Goal: Task Accomplishment & Management: Manage account settings

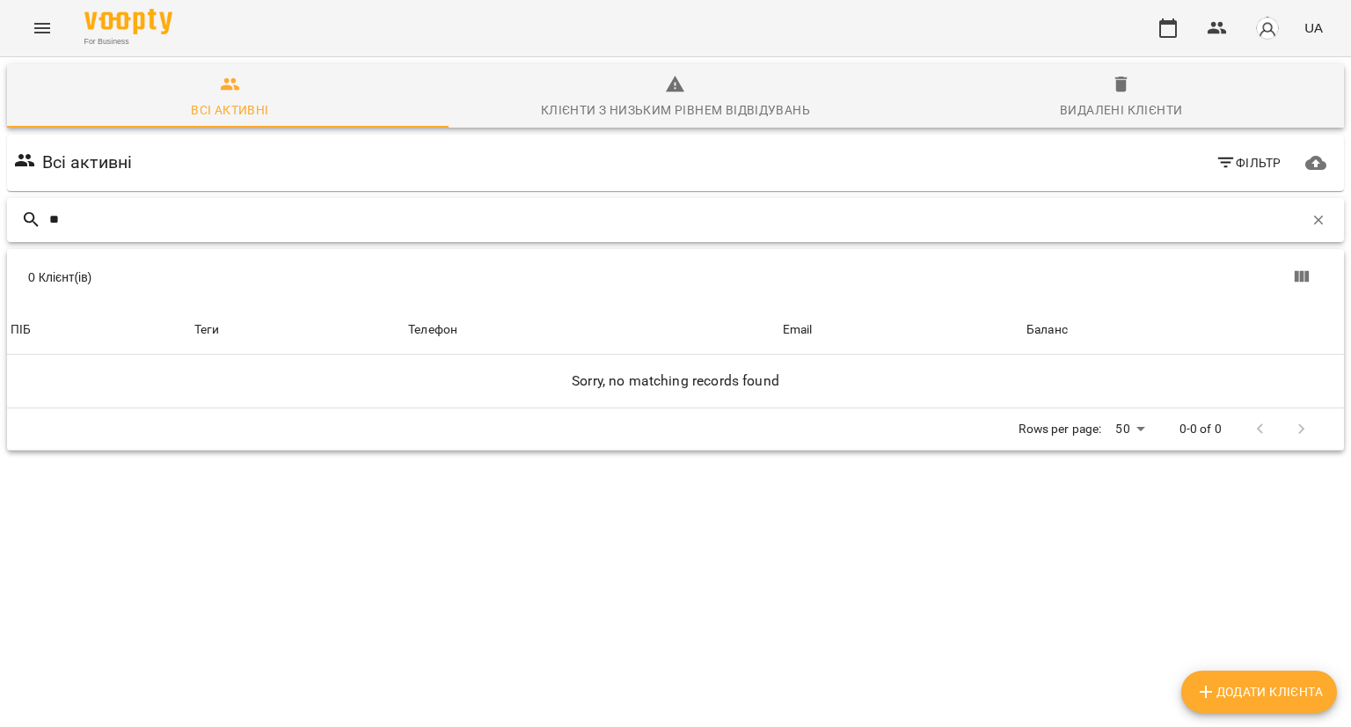
type input "*"
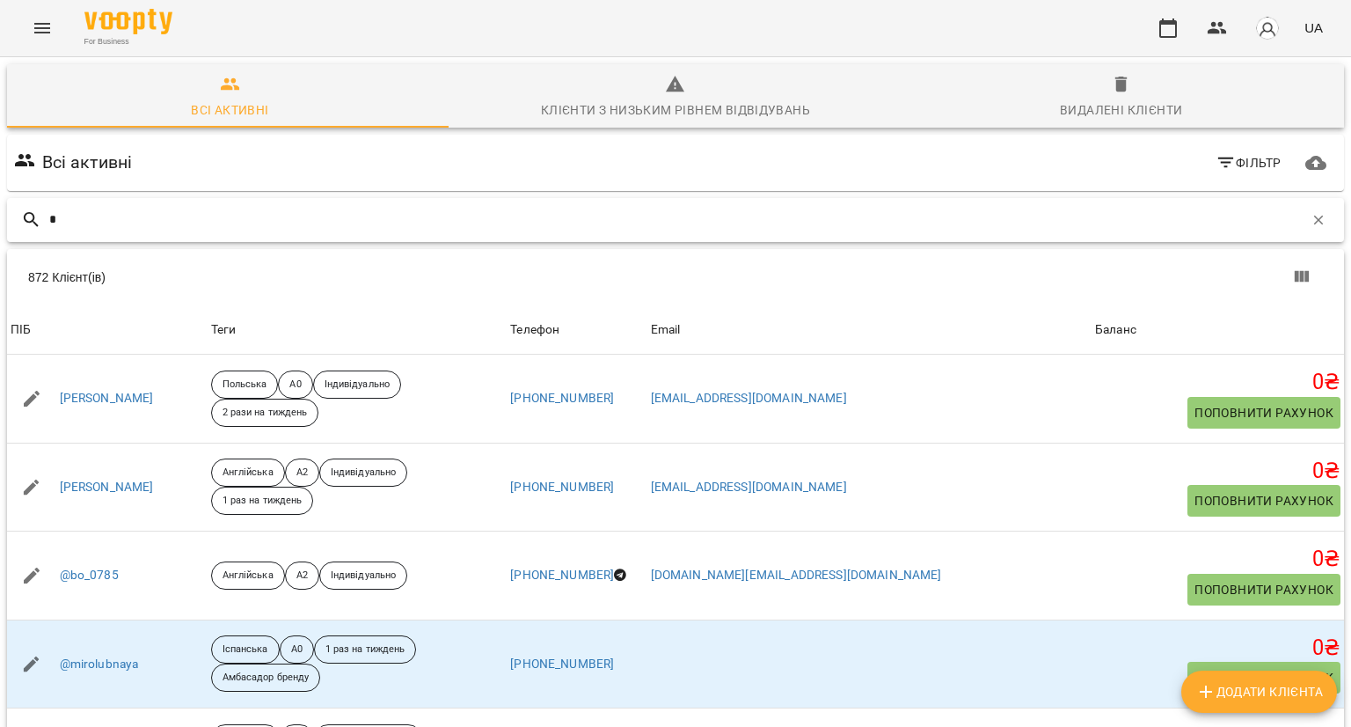
type input "*"
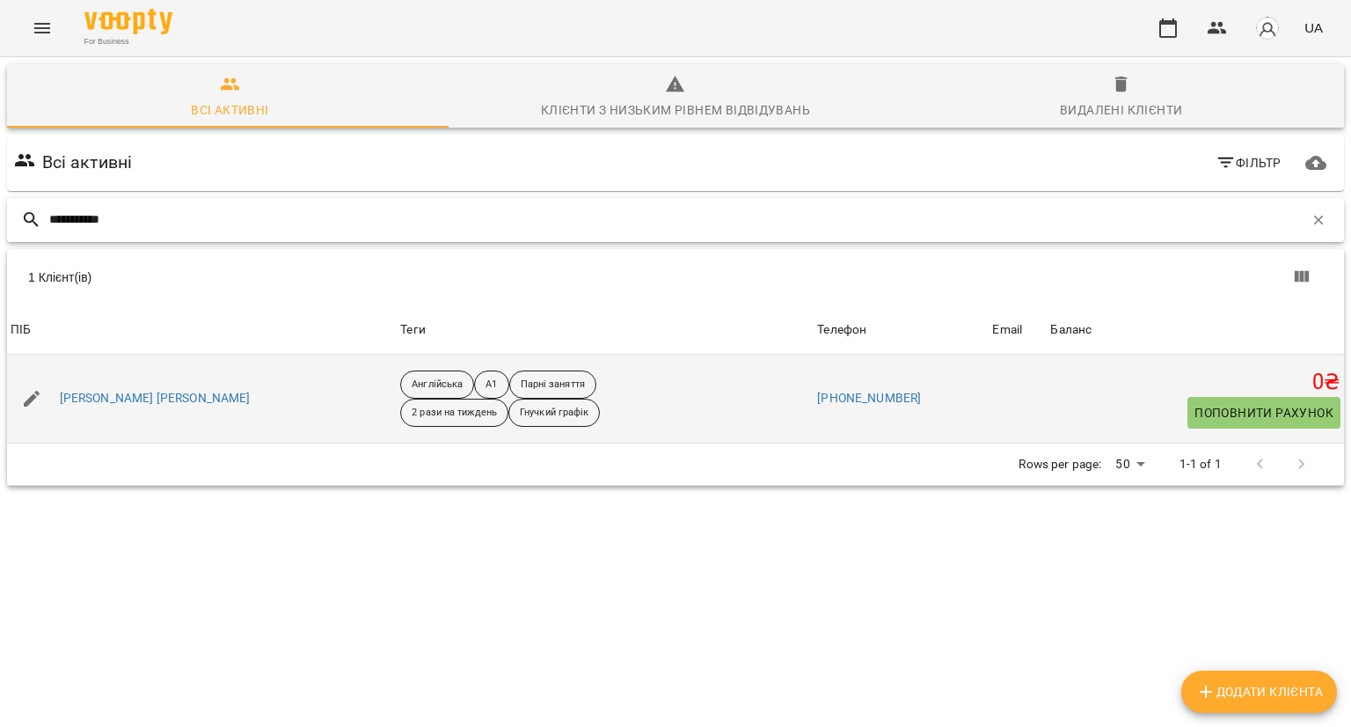
type input "**********"
click at [128, 388] on div "Драннікова Віола" at bounding box center [155, 398] width 198 height 25
click at [128, 399] on link "Драннікова Віола" at bounding box center [155, 399] width 191 height 18
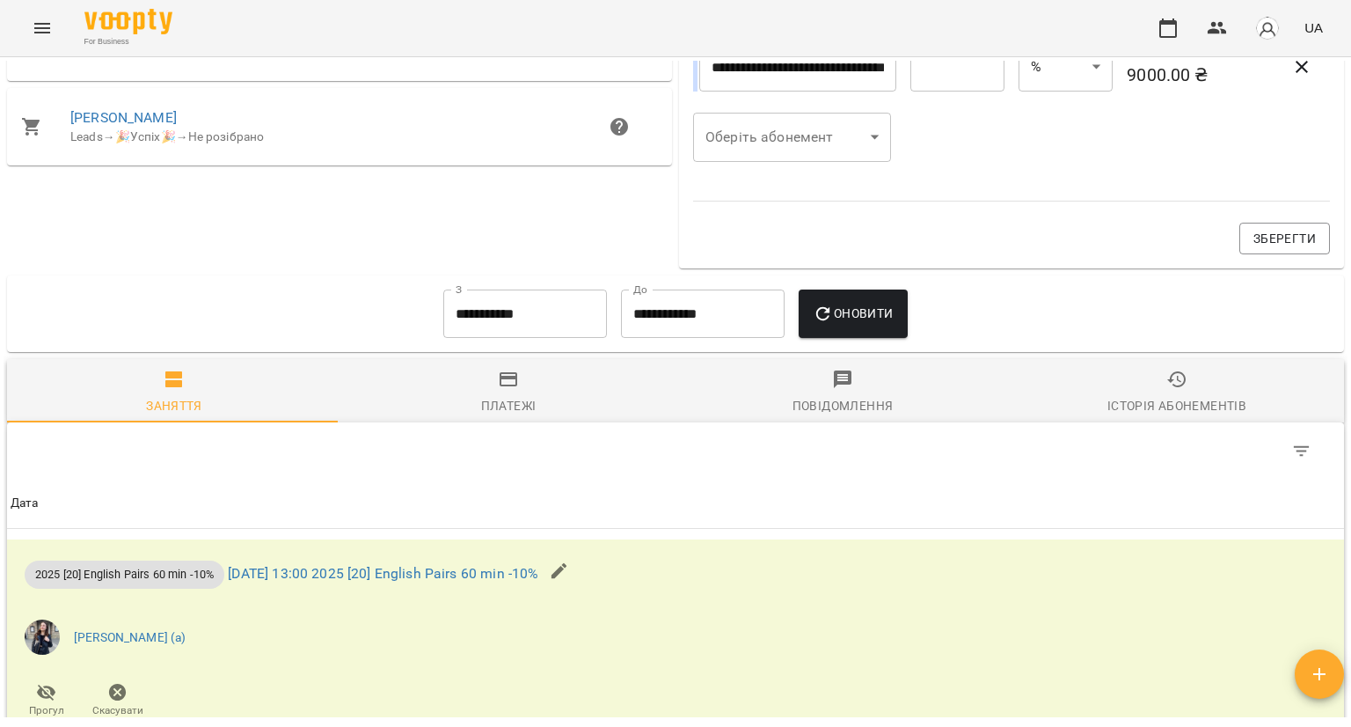
scroll to position [1087, 0]
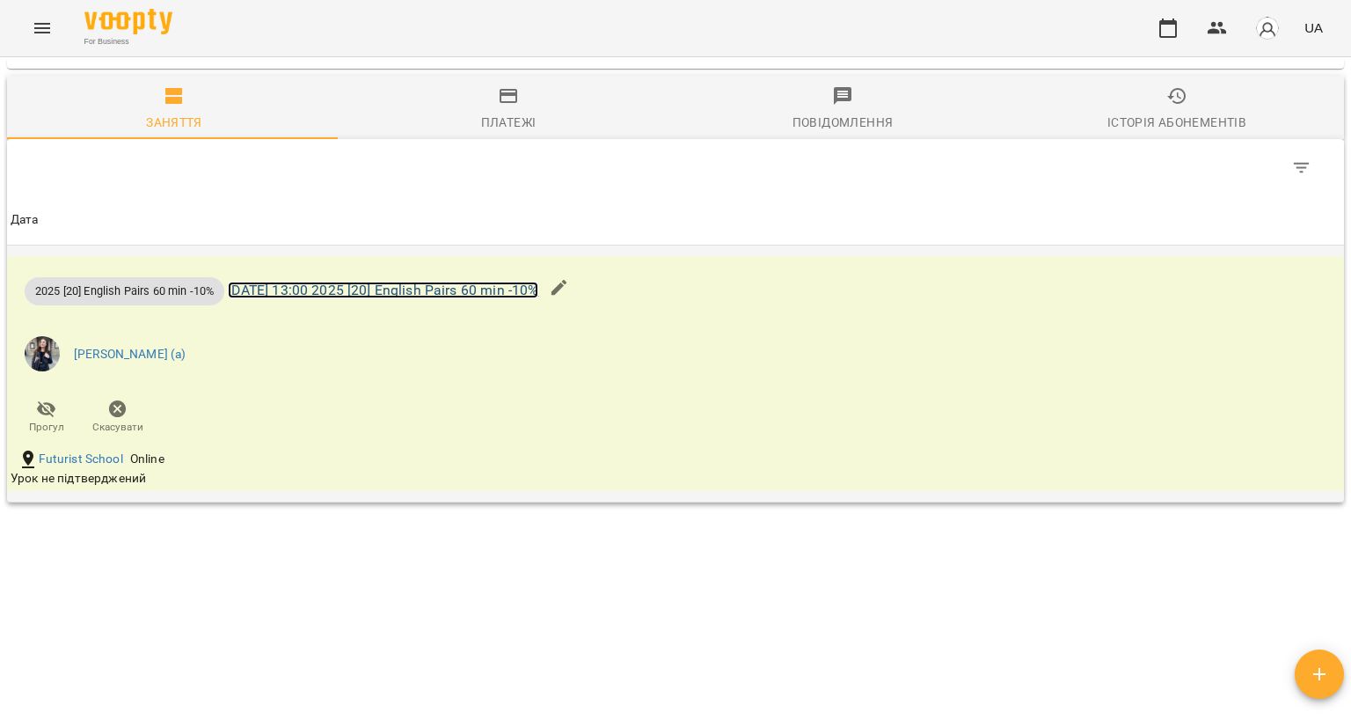
click at [538, 291] on link "сб 20 вер 2025 13:00 2025 [20] English Pairs 60 min -10%" at bounding box center [383, 290] width 311 height 17
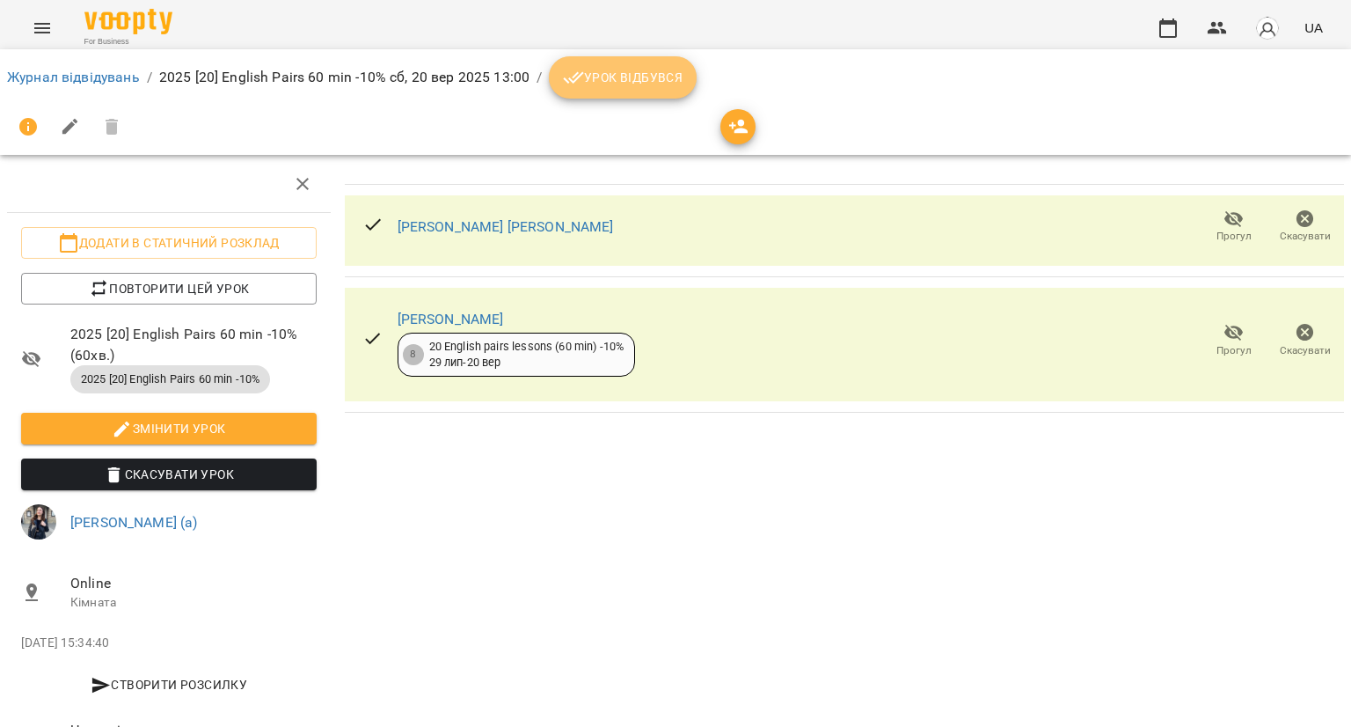
click at [655, 73] on span "Урок відбувся" at bounding box center [623, 77] width 120 height 21
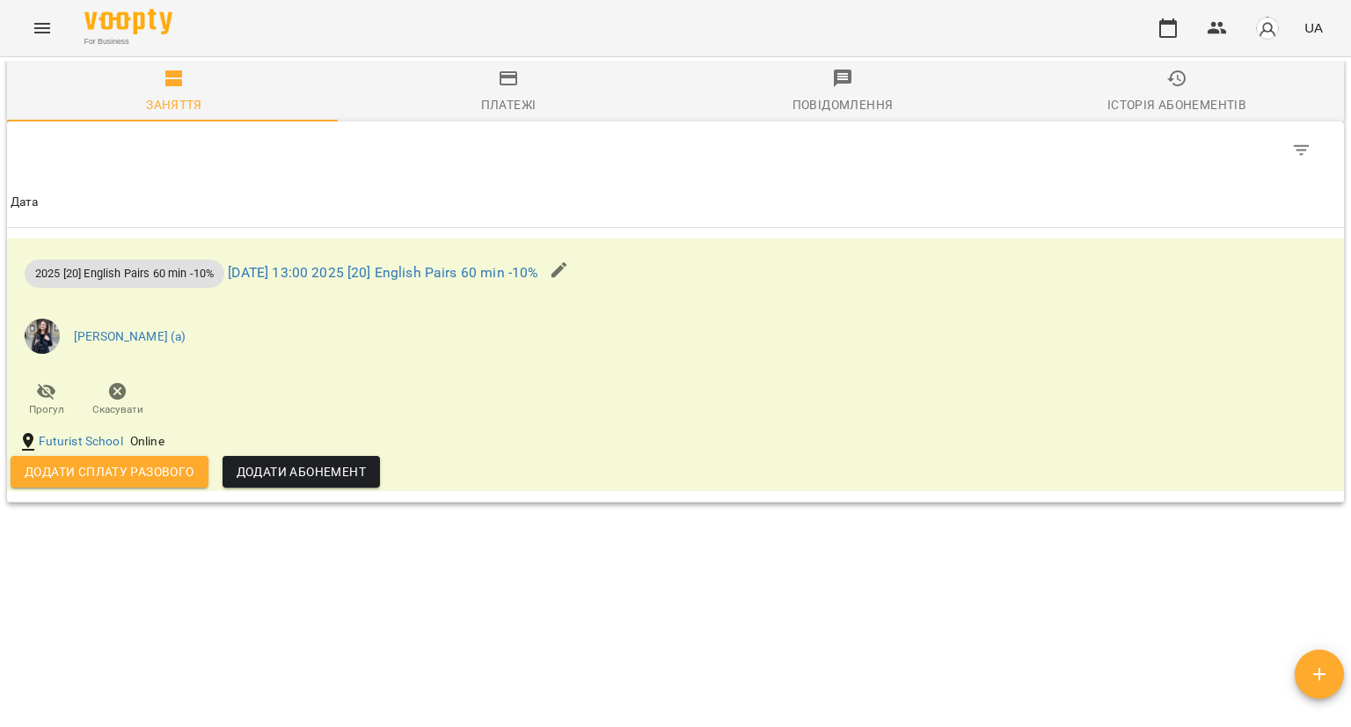
scroll to position [1103, 0]
click at [201, 471] on button "Додати сплату разового" at bounding box center [110, 472] width 198 height 32
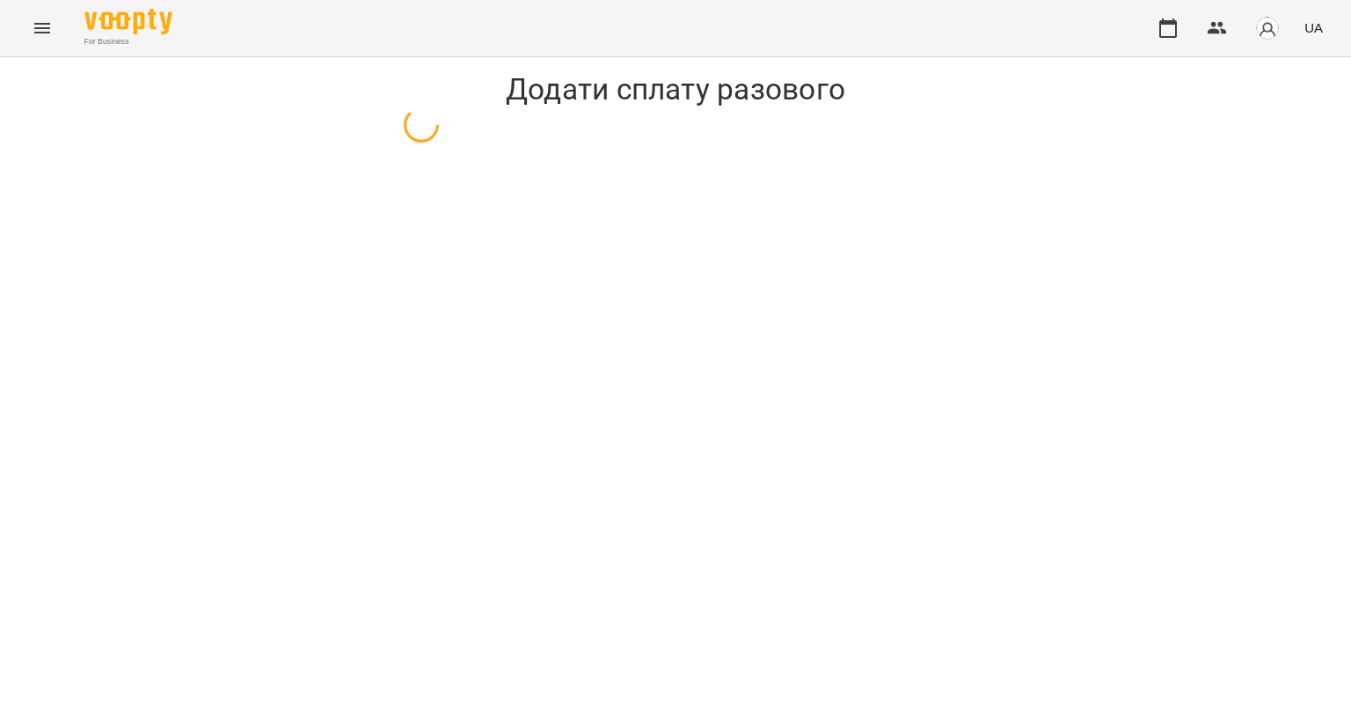
select select "**********"
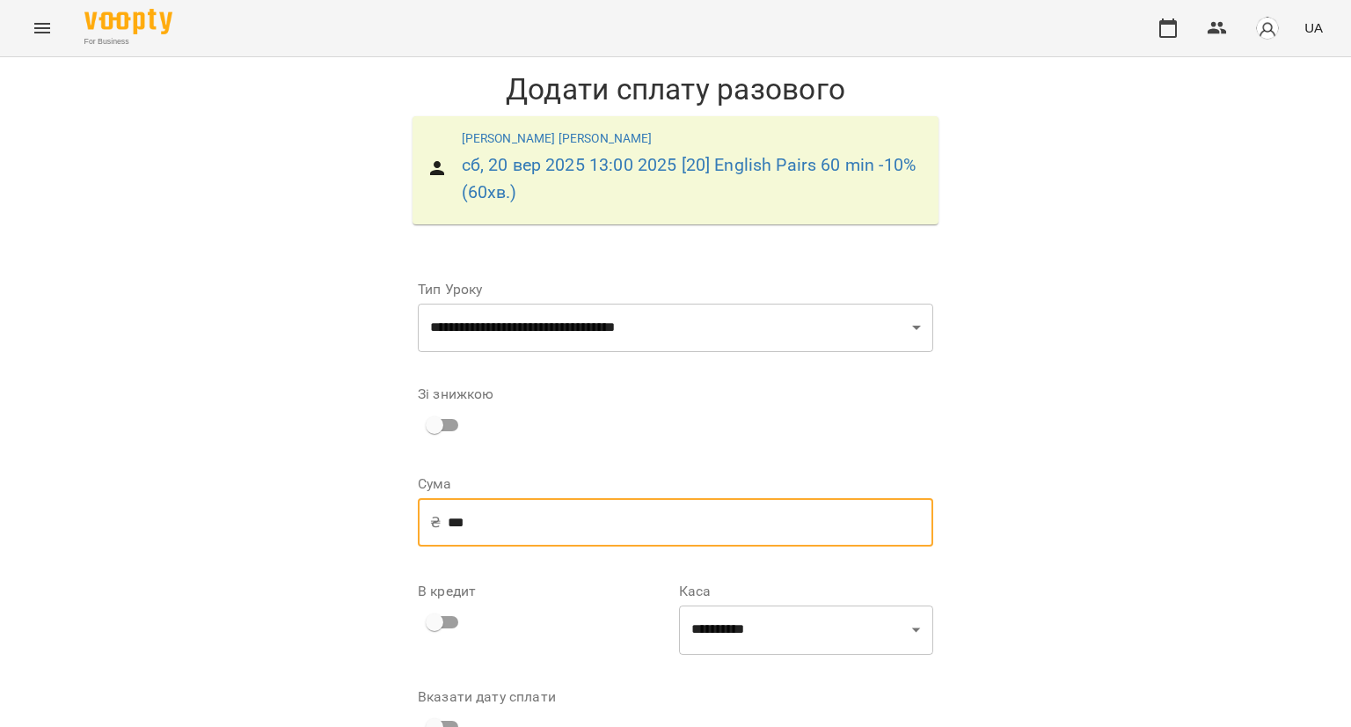
drag, startPoint x: 474, startPoint y: 509, endPoint x: 391, endPoint y: 501, distance: 83.2
click at [393, 501] on div "**********" at bounding box center [675, 535] width 565 height 582
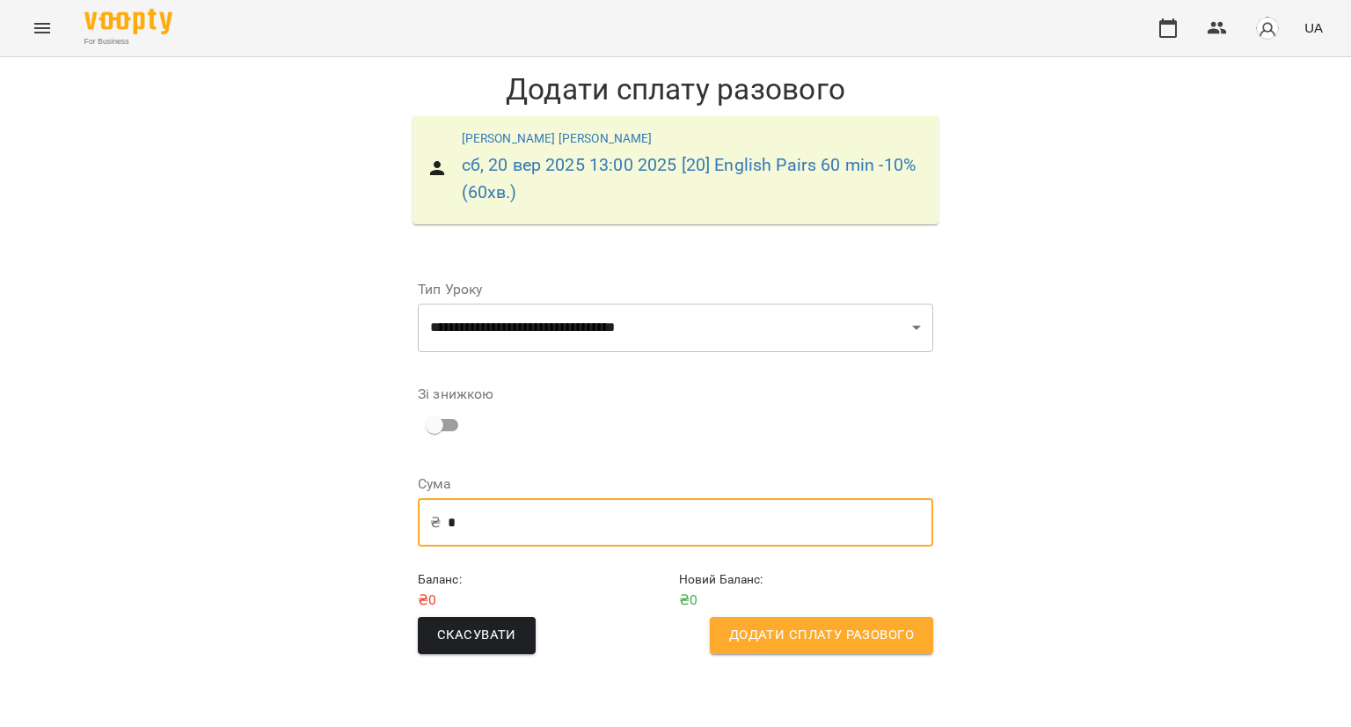
type input "*"
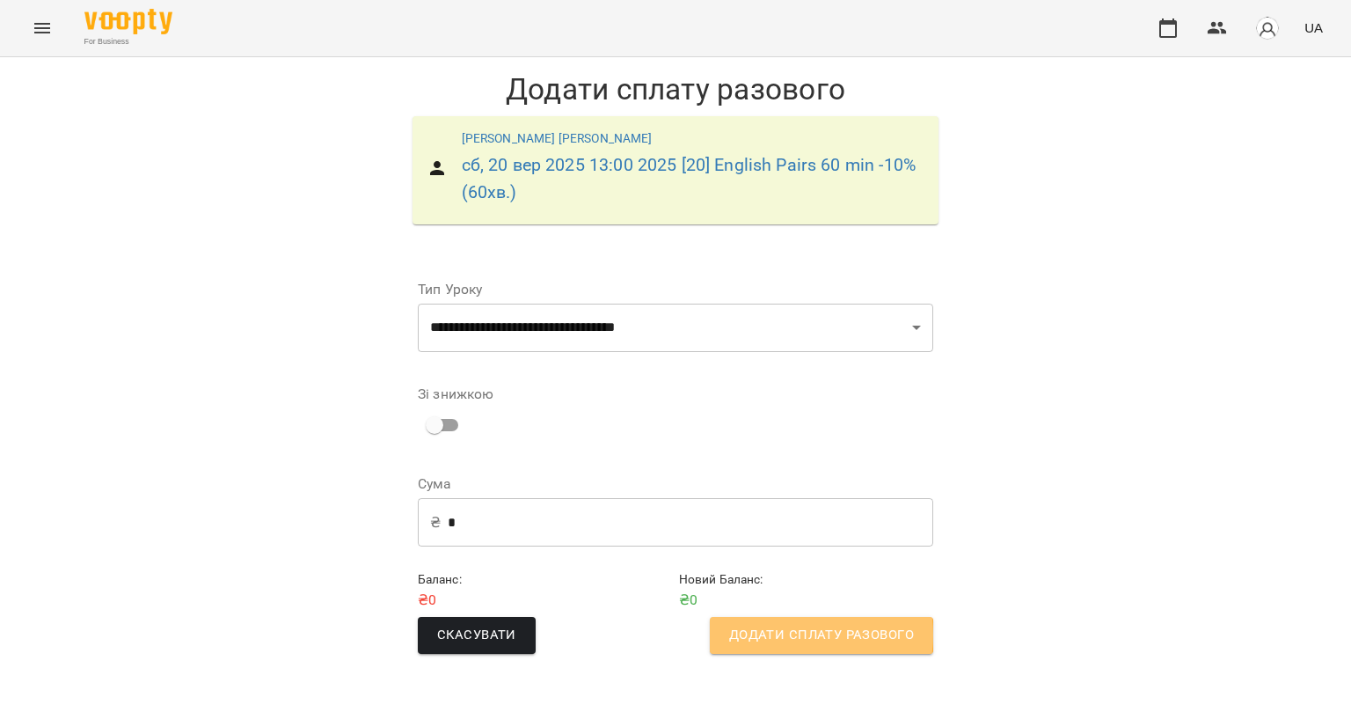
click at [783, 634] on span "Додати сплату разового" at bounding box center [821, 635] width 185 height 23
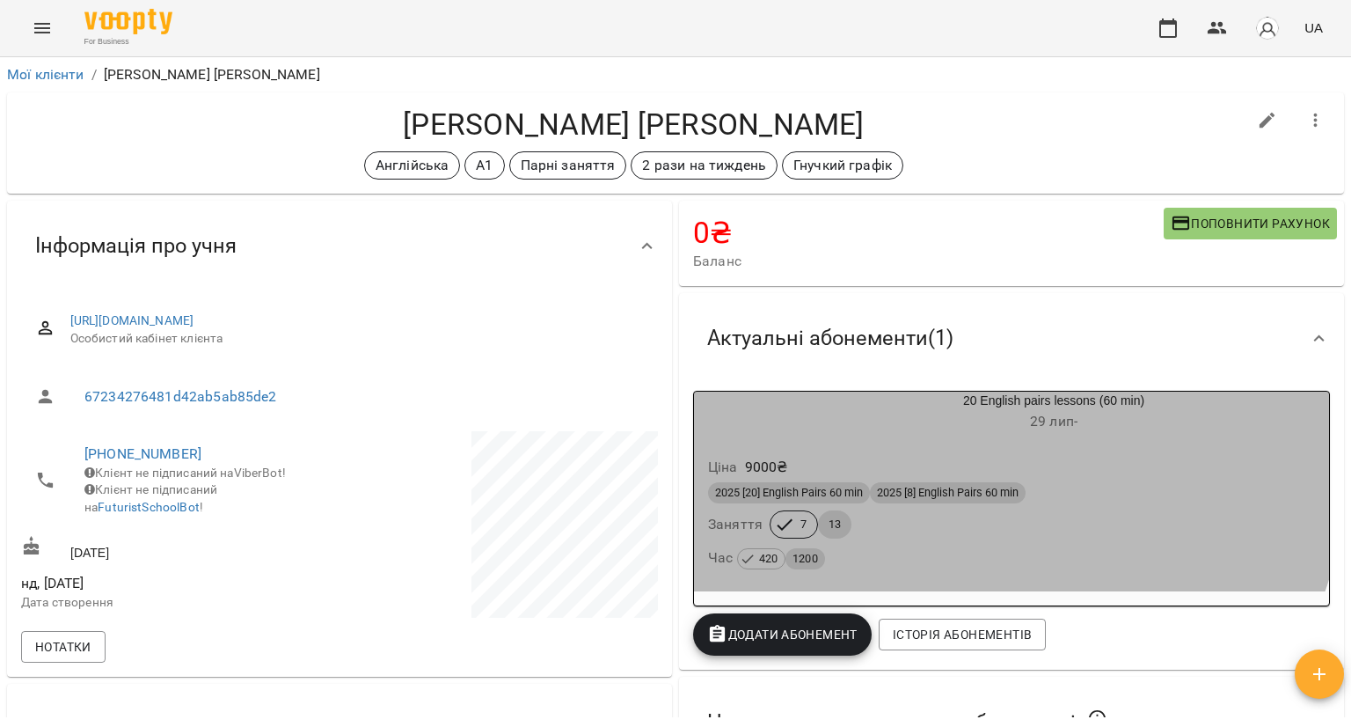
click at [894, 446] on div "Ціна 9000 ₴ 2025 [20] English Pairs 60 min 2025 [8] English Pairs 60 min Занятт…" at bounding box center [1011, 516] width 635 height 150
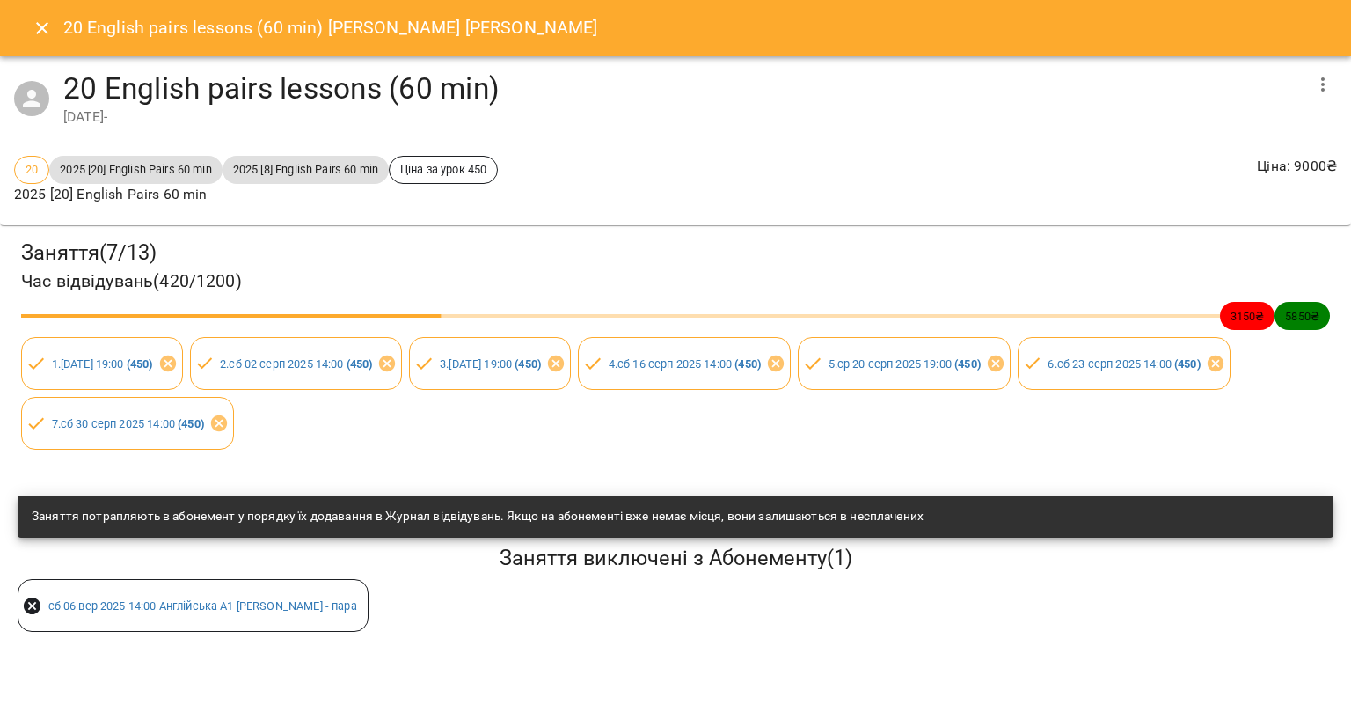
click at [31, 7] on div "20 English pairs lessons (60 min) Драннікова Віола" at bounding box center [675, 28] width 1351 height 56
click at [48, 29] on icon "Close" at bounding box center [42, 28] width 21 height 21
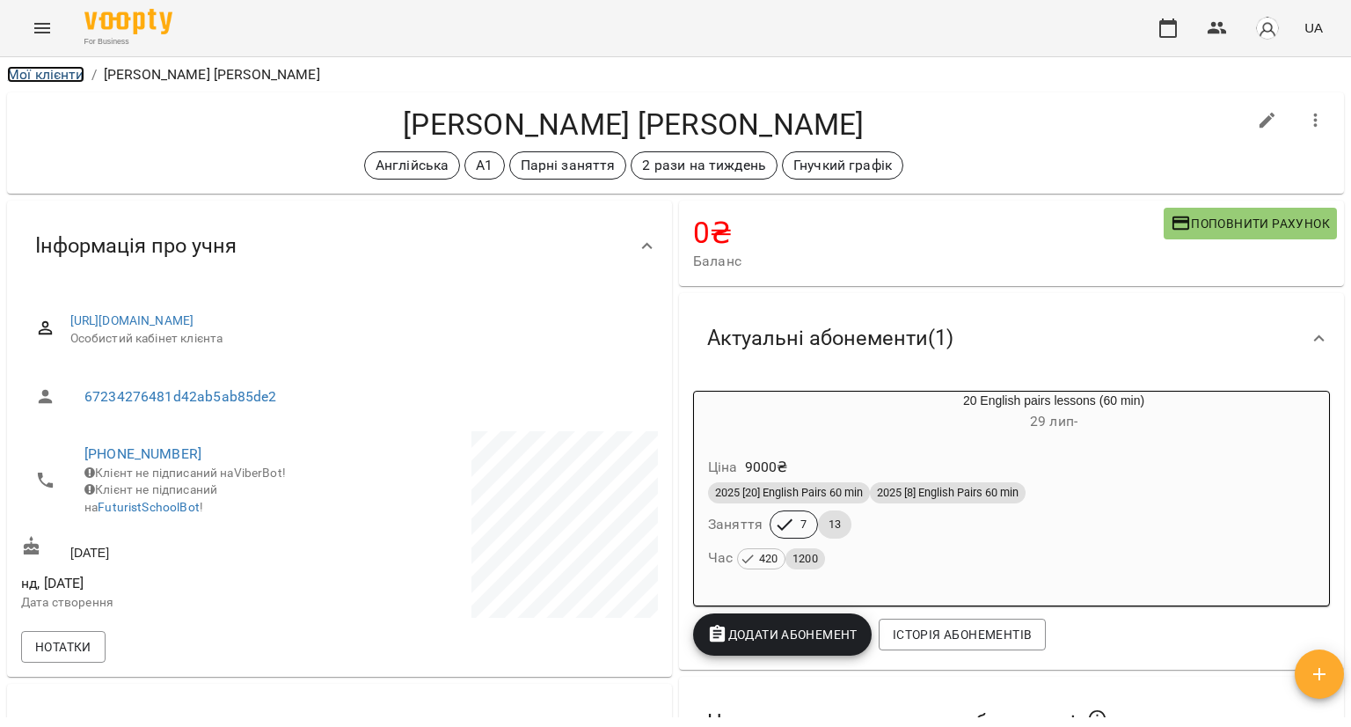
click at [61, 73] on link "Мої клієнти" at bounding box center [45, 74] width 77 height 17
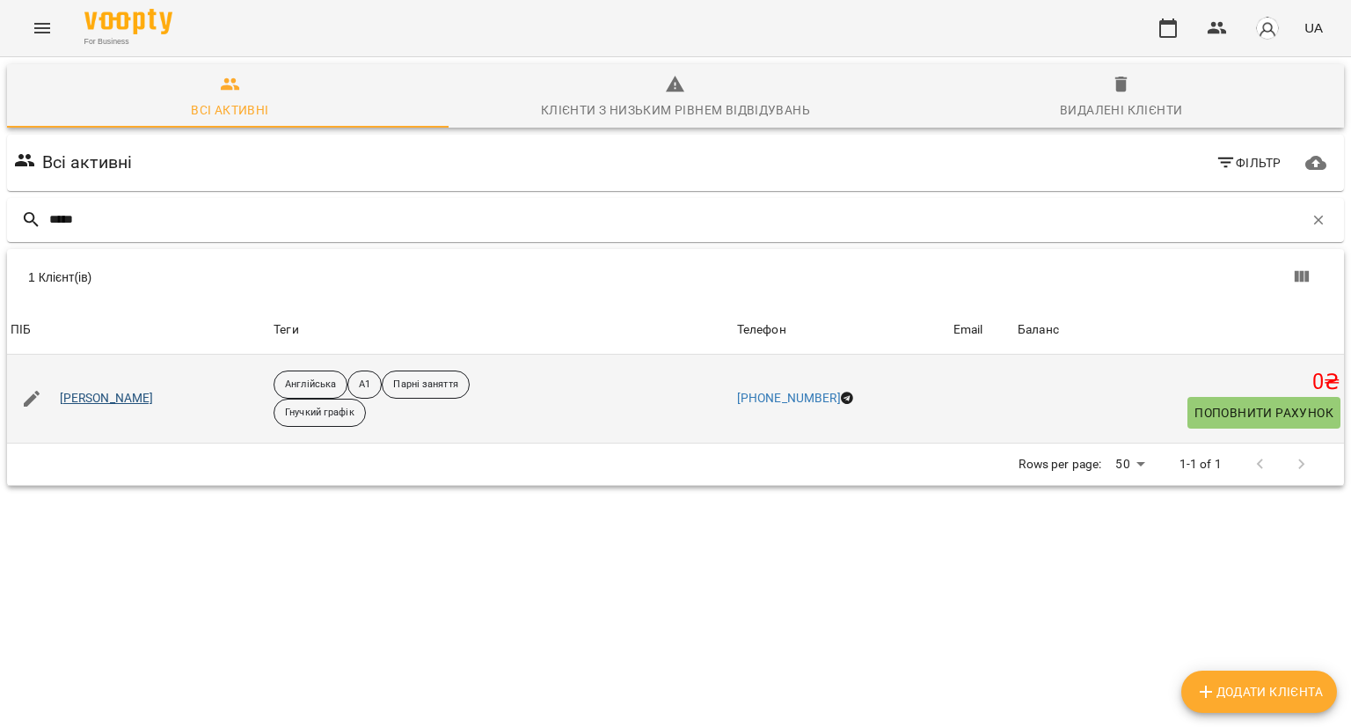
type input "*****"
click at [107, 399] on link "Лаура Коваленко" at bounding box center [107, 399] width 94 height 18
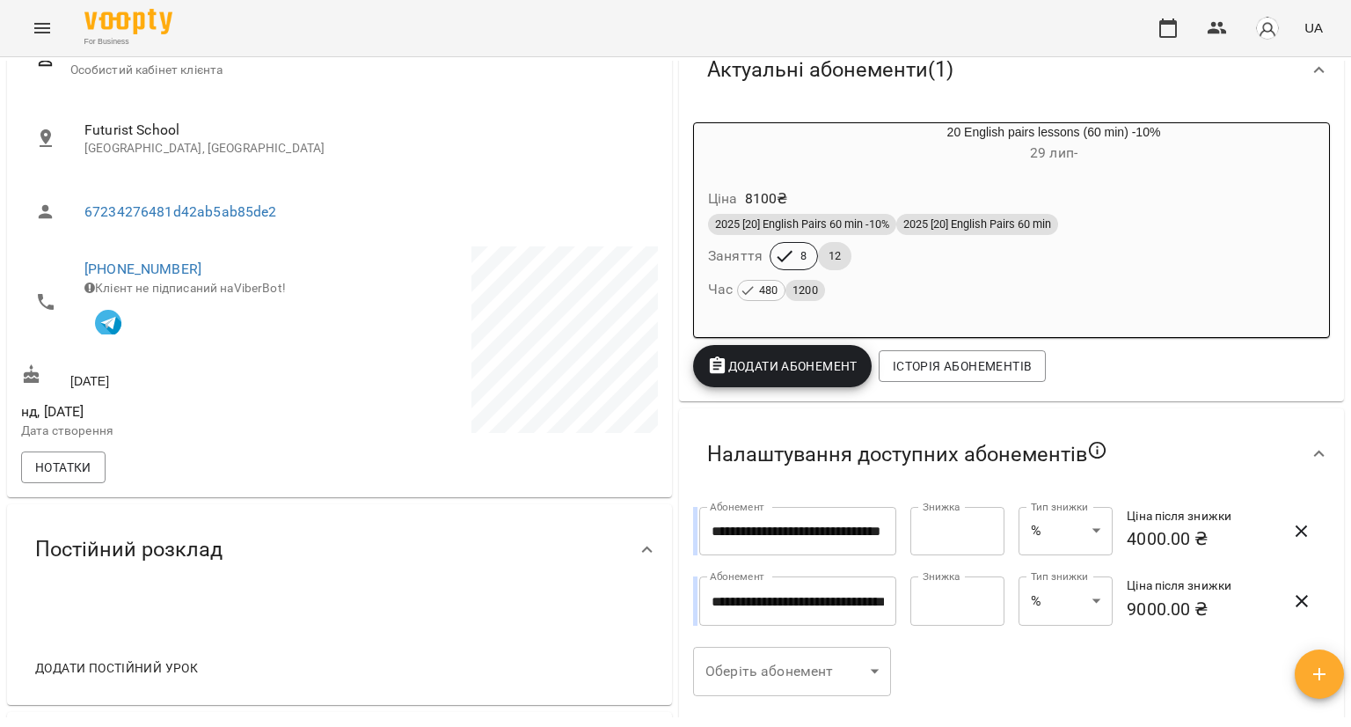
scroll to position [267, 0]
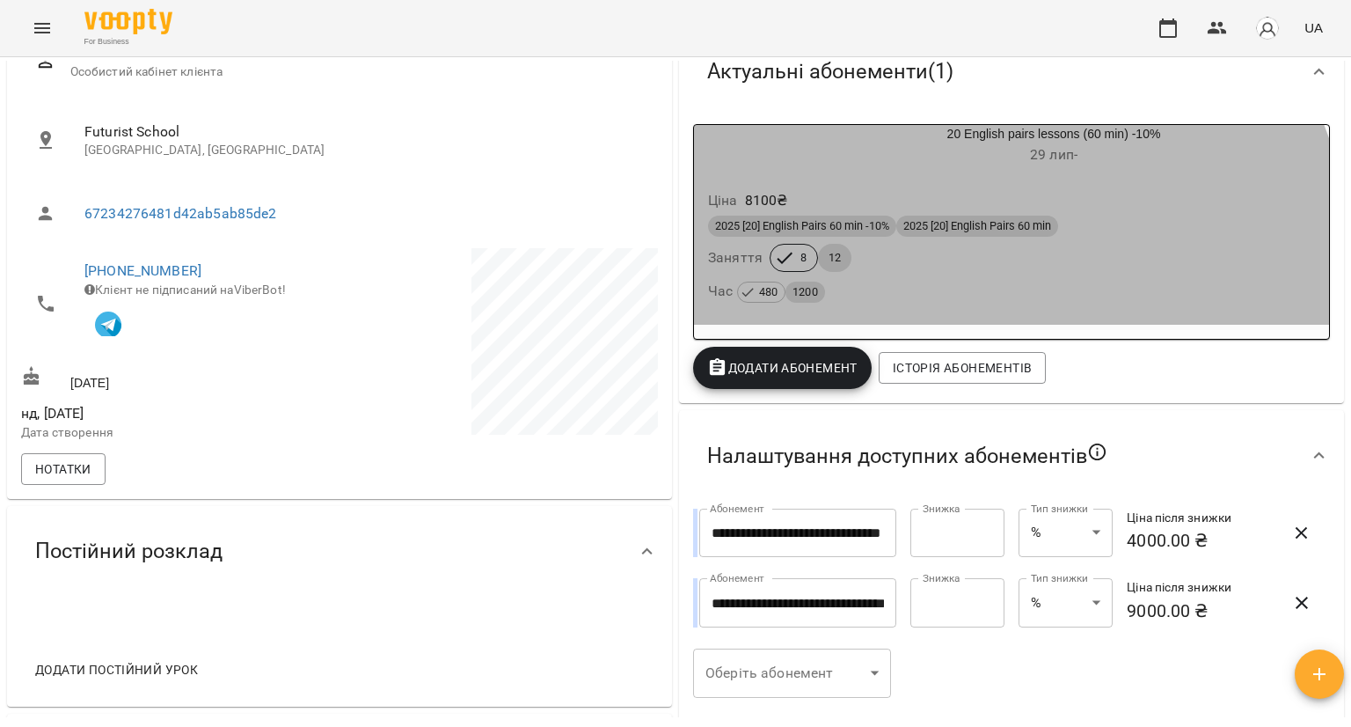
click at [912, 282] on div "Час 480 1200" at bounding box center [1011, 291] width 607 height 25
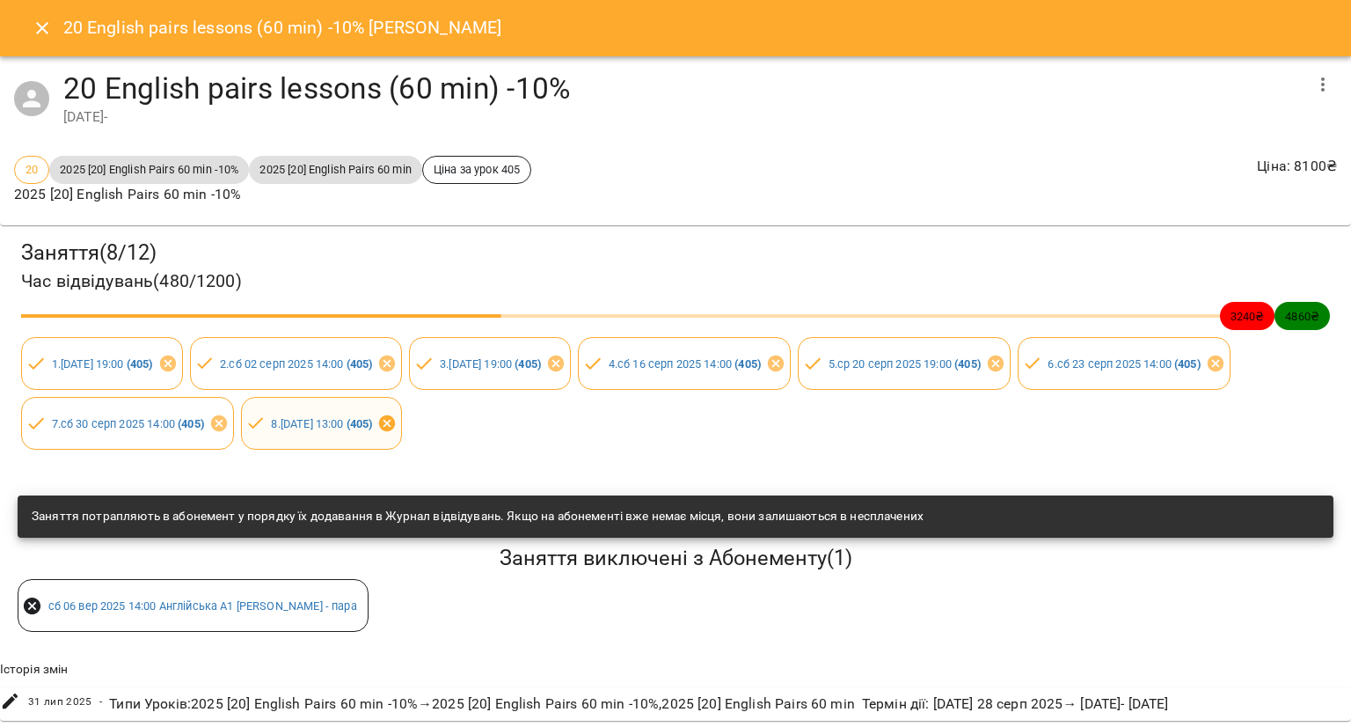
click at [403, 413] on div "8 . сб 20 вер 2025 13:00 ( 405 )" at bounding box center [322, 423] width 162 height 53
click at [395, 423] on icon at bounding box center [387, 423] width 16 height 16
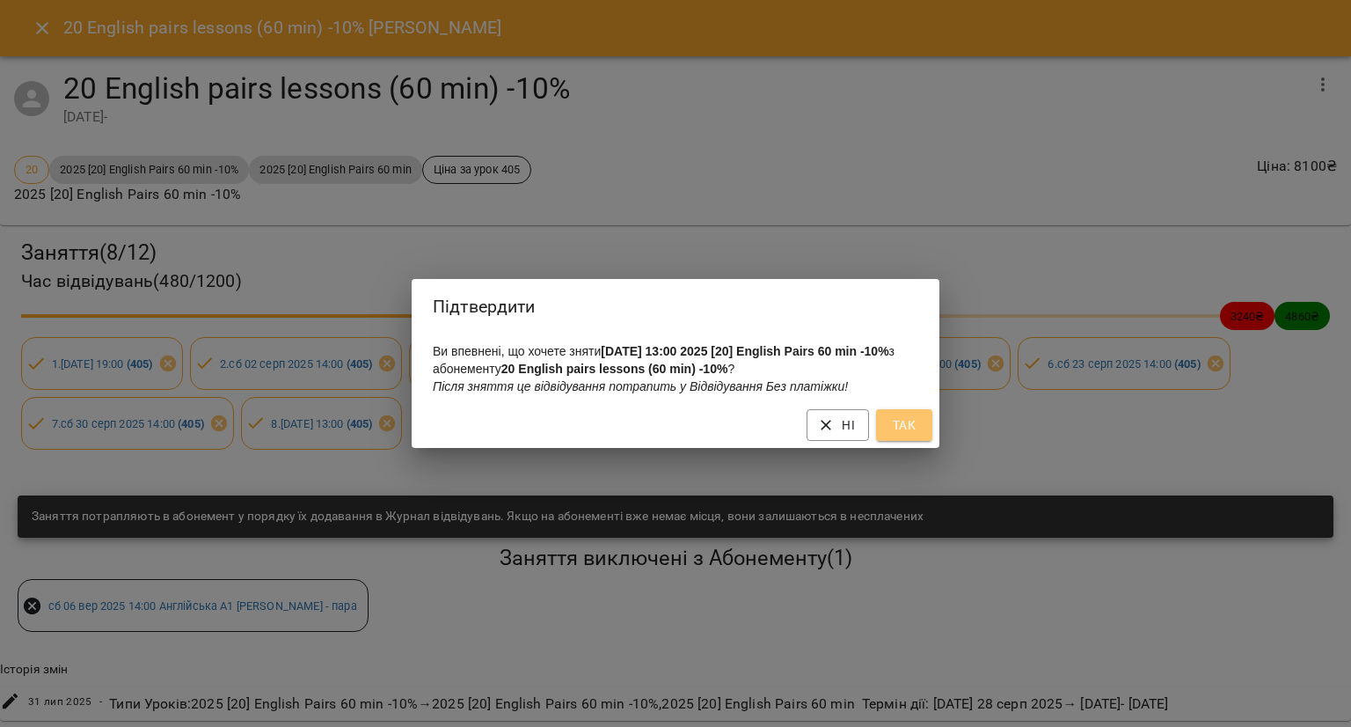
click at [897, 429] on span "Так" at bounding box center [904, 424] width 28 height 21
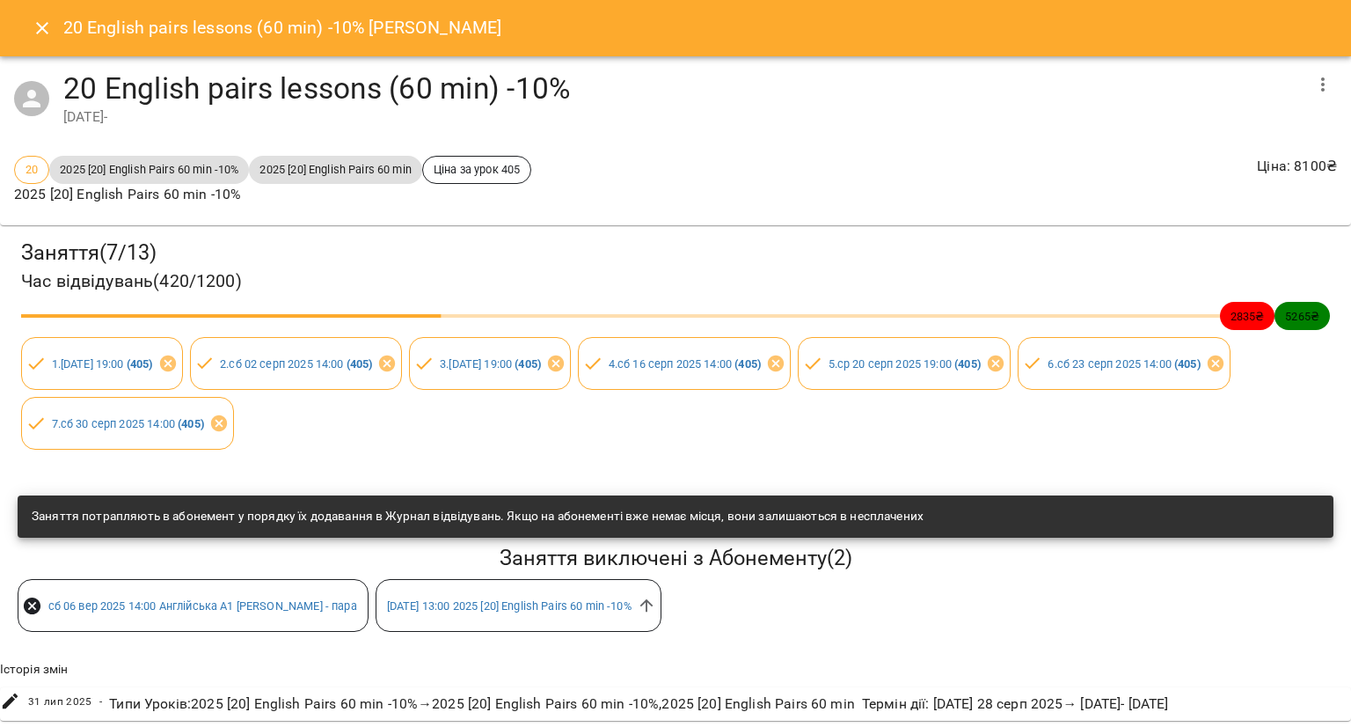
click at [49, 33] on icon "Close" at bounding box center [42, 28] width 21 height 21
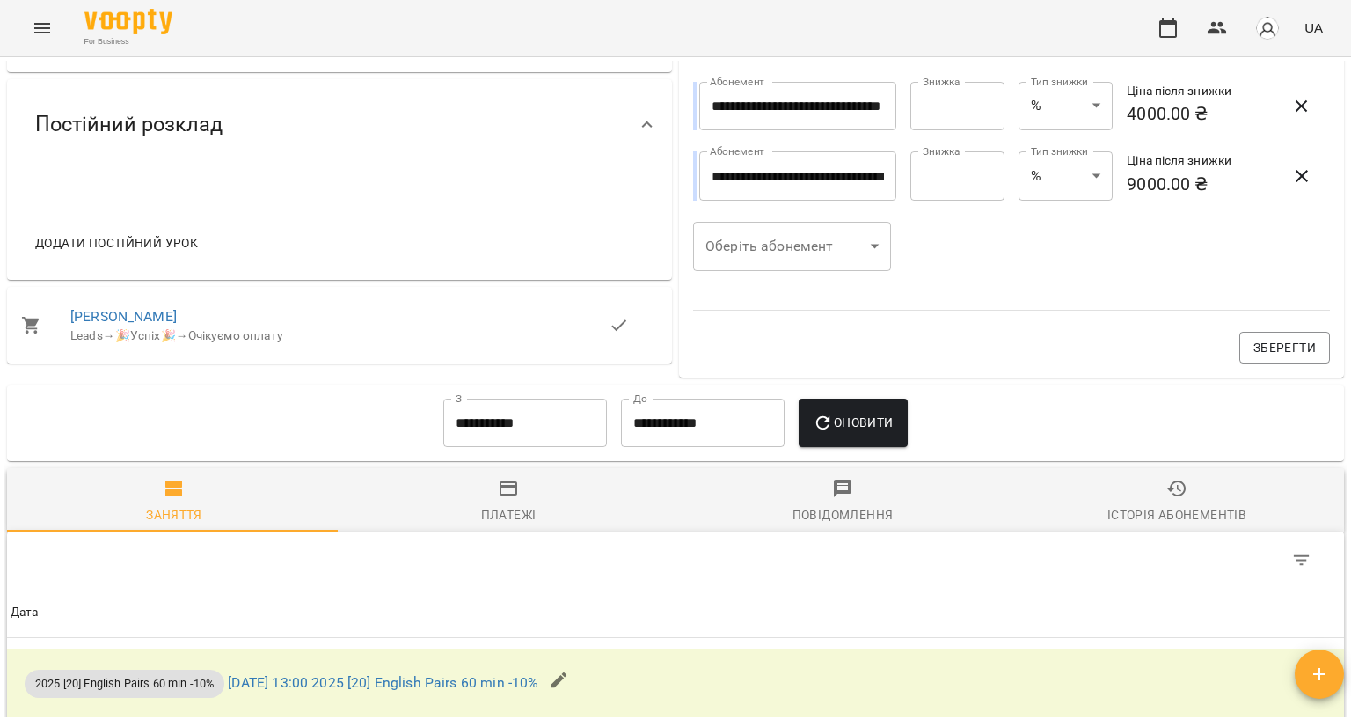
scroll to position [1105, 0]
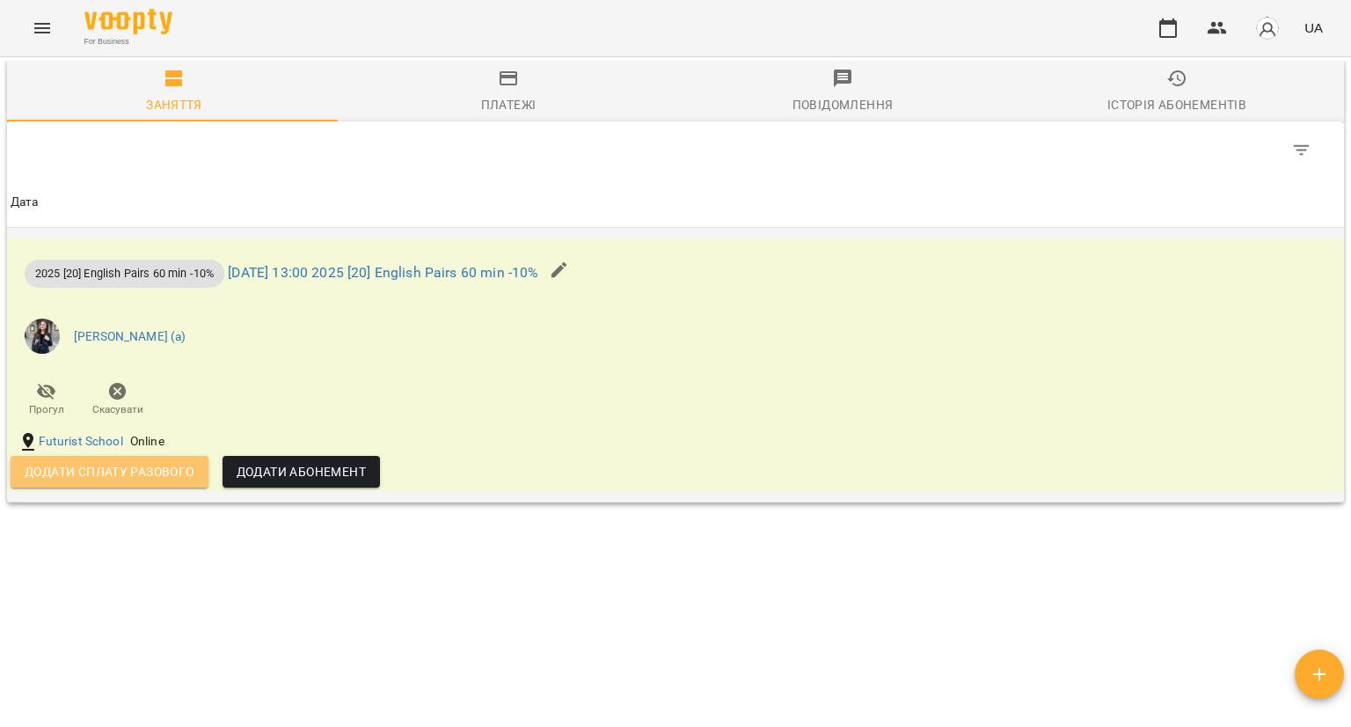
click at [158, 464] on span "Додати сплату разового" at bounding box center [110, 471] width 170 height 21
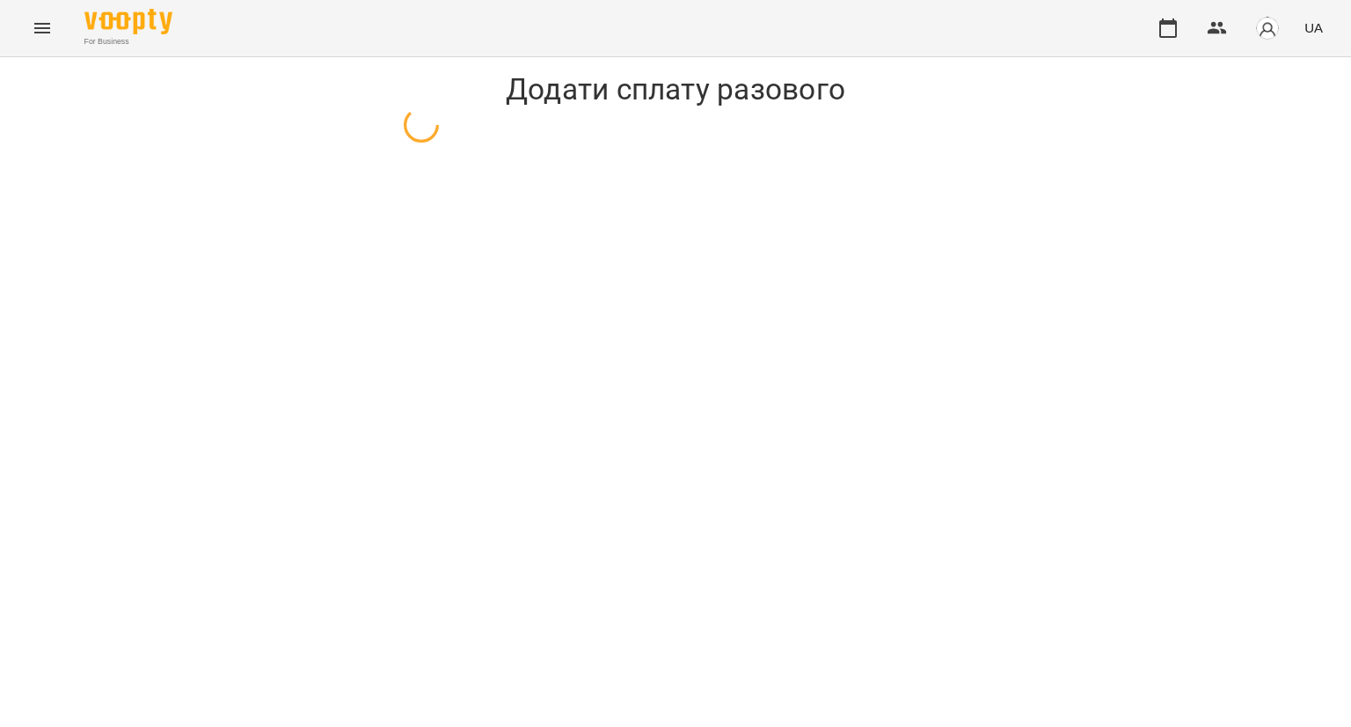
select select "**********"
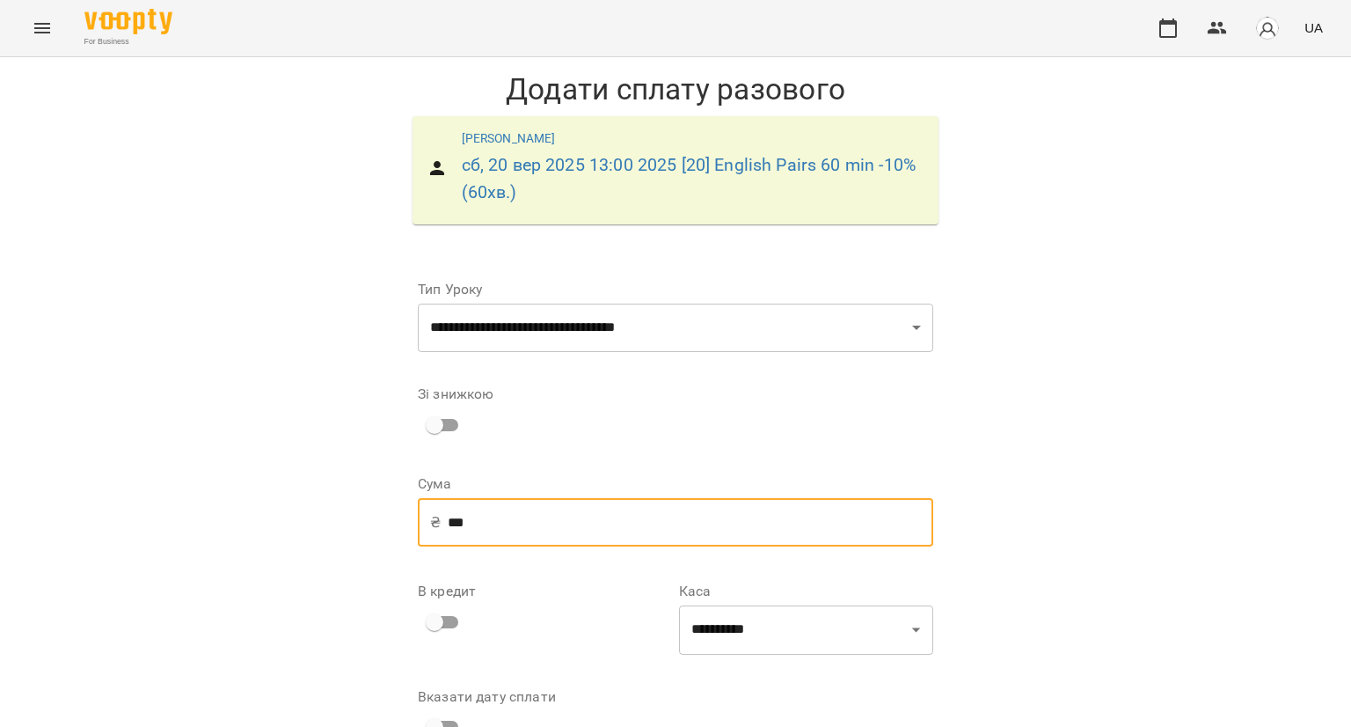
drag, startPoint x: 467, startPoint y: 519, endPoint x: 400, endPoint y: 508, distance: 67.8
click at [404, 508] on form "**********" at bounding box center [676, 534] width 544 height 561
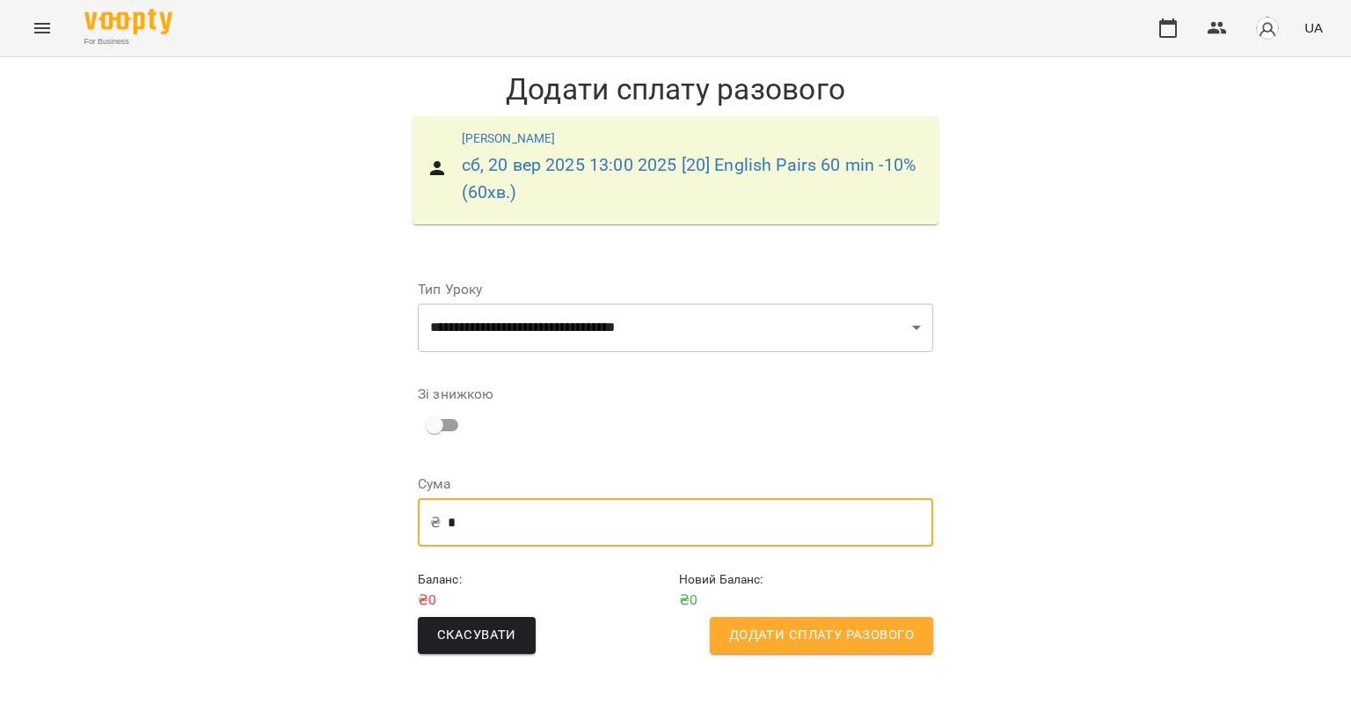
type input "*"
click at [848, 636] on span "Додати сплату разового" at bounding box center [821, 635] width 185 height 23
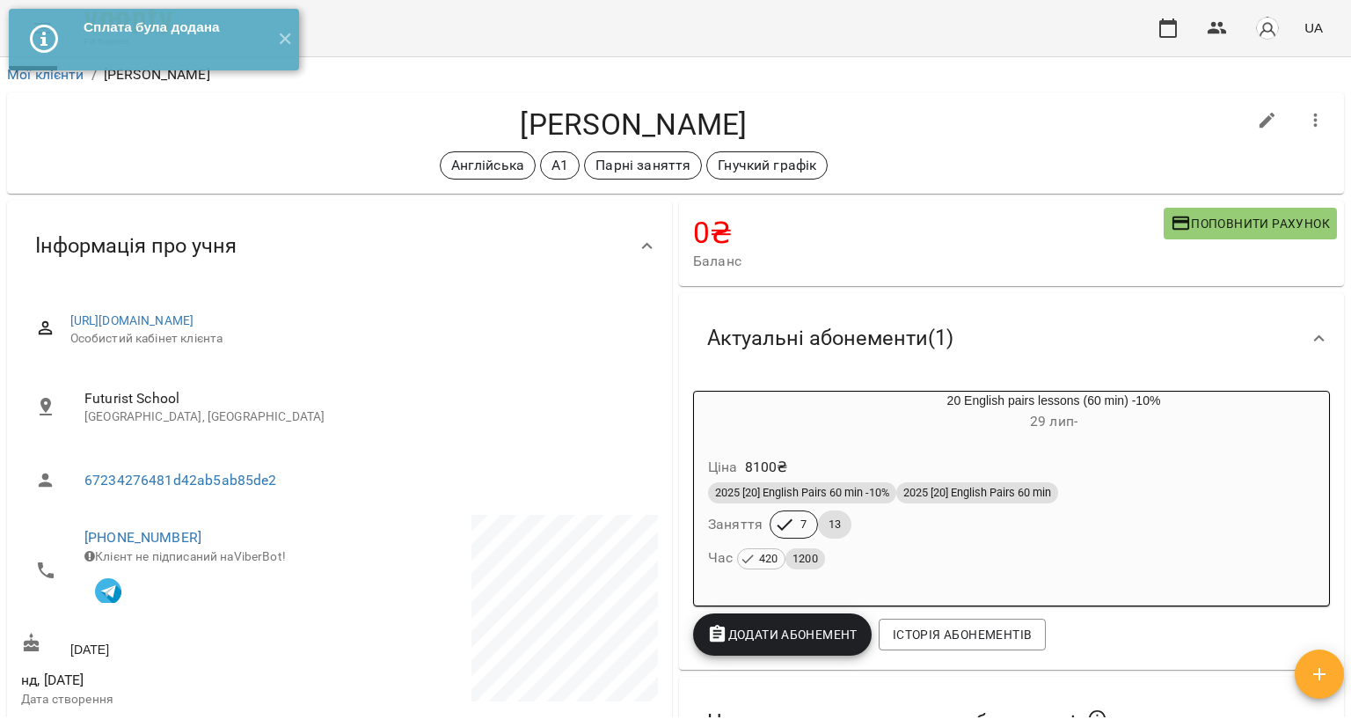
click at [76, 73] on div "Сплата була додана ✕" at bounding box center [154, 39] width 308 height 79
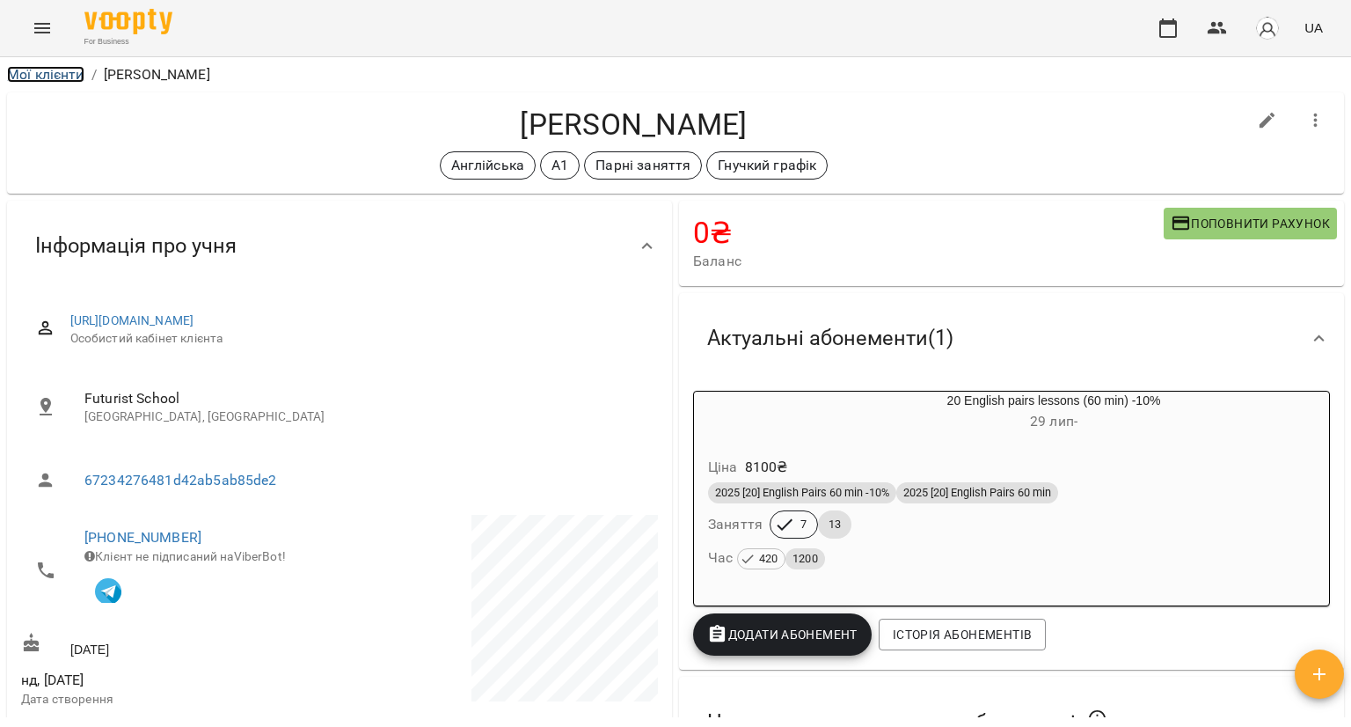
click at [69, 73] on link "Мої клієнти" at bounding box center [45, 74] width 77 height 17
